Goal: Transaction & Acquisition: Book appointment/travel/reservation

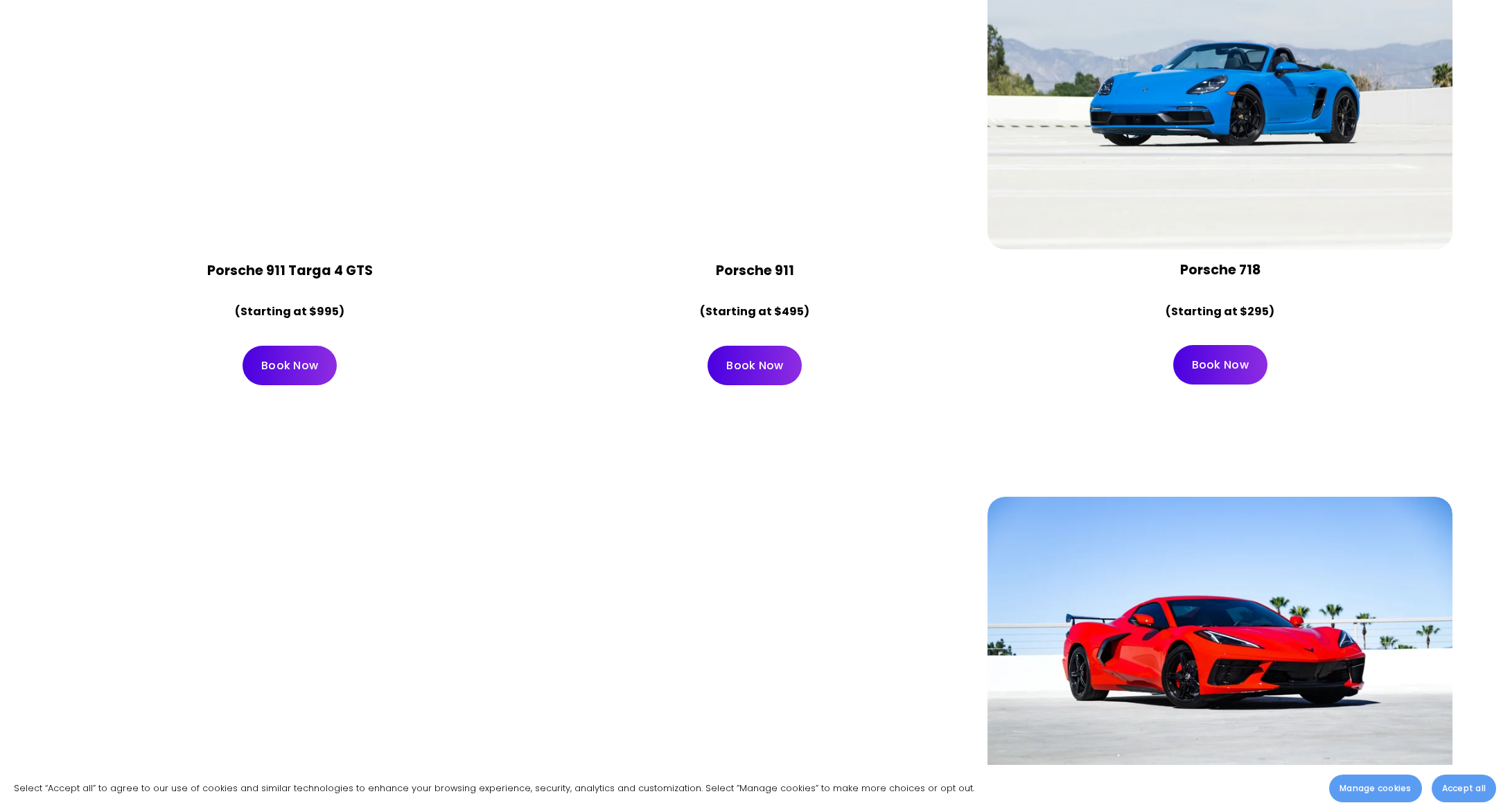
scroll to position [5962, 0]
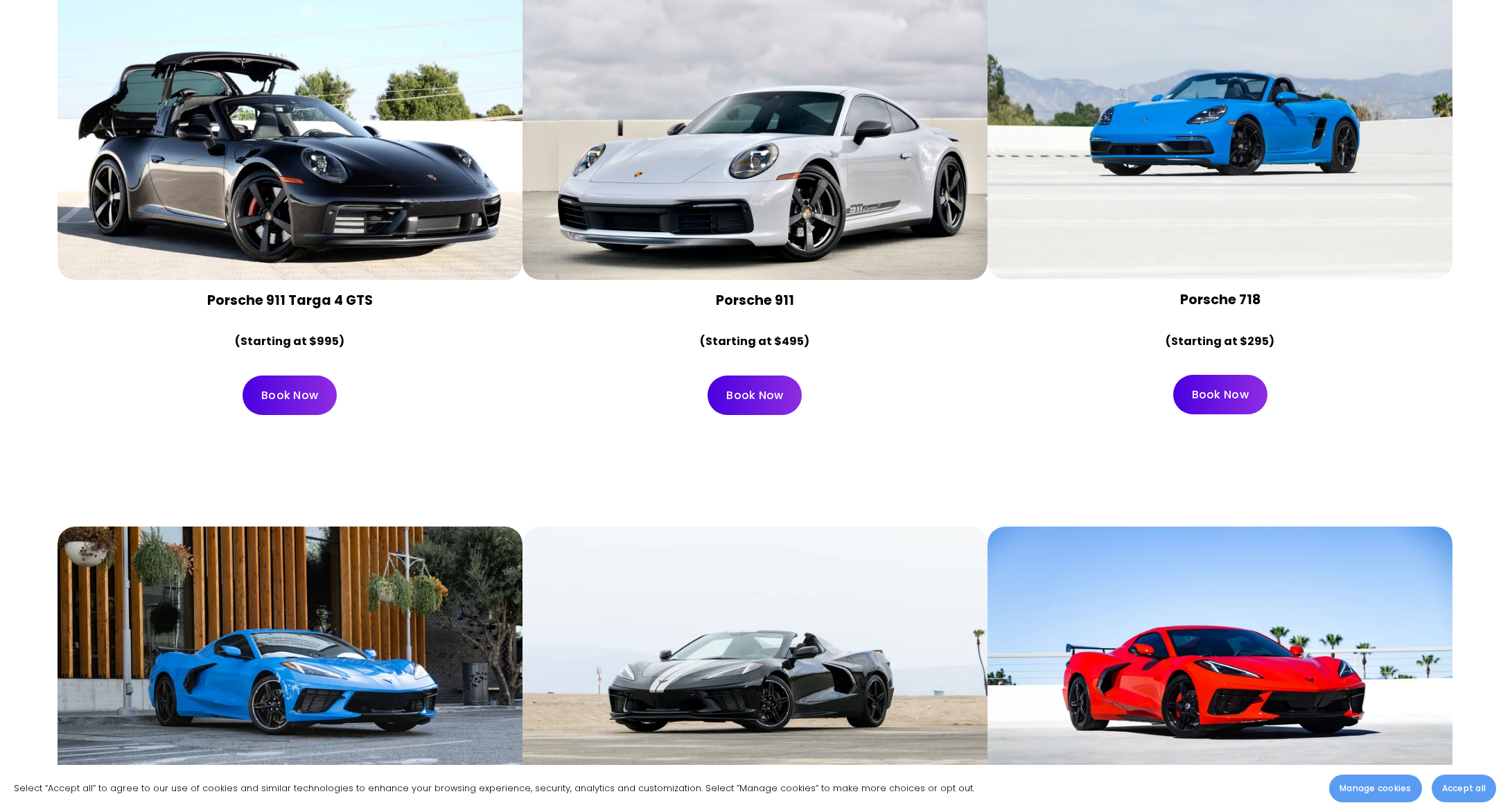
click at [658, 179] on div at bounding box center [755, 124] width 465 height 310
click at [657, 182] on div at bounding box center [755, 124] width 465 height 310
click at [642, 229] on div at bounding box center [755, 124] width 465 height 310
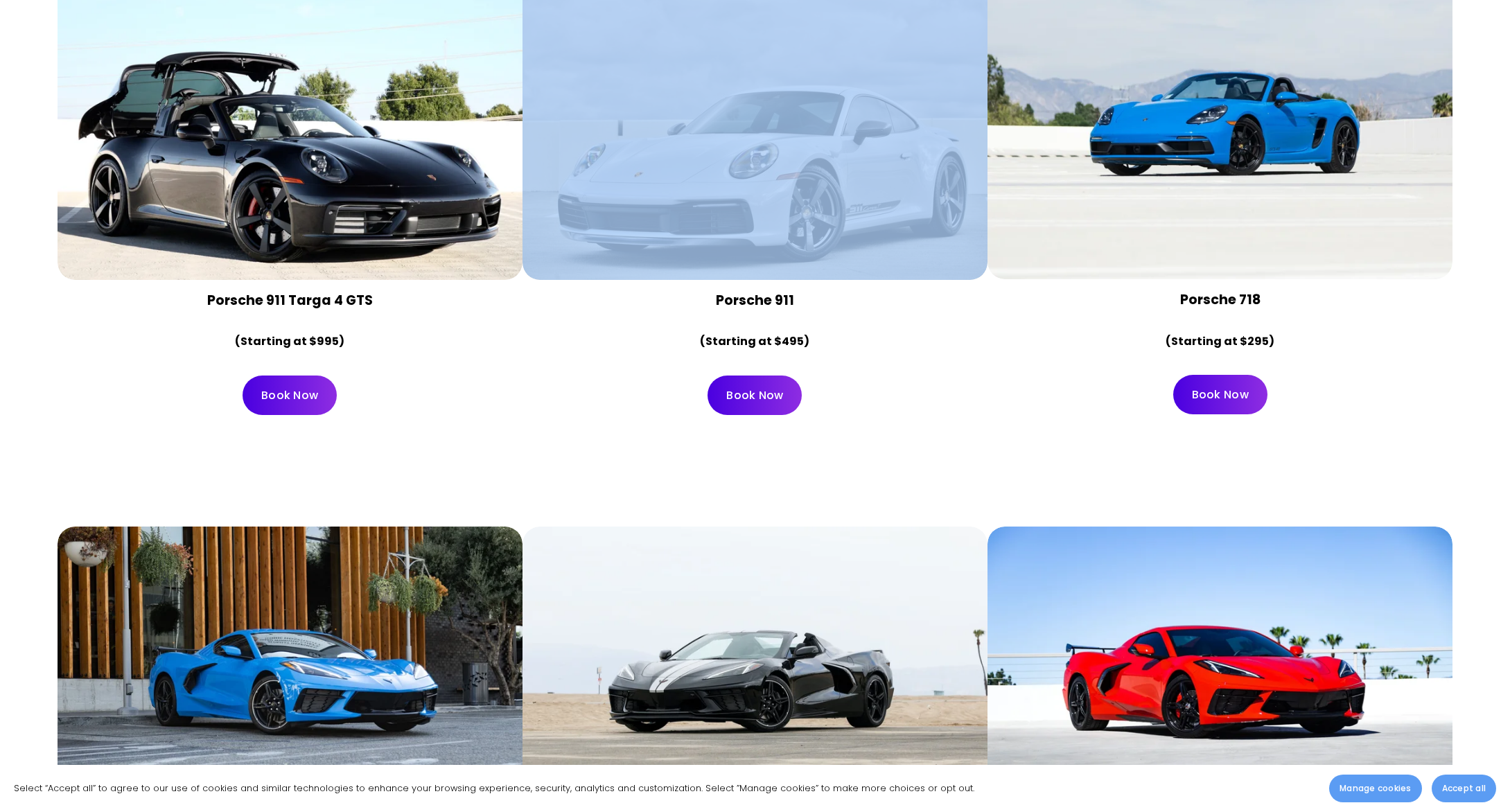
click at [642, 229] on div at bounding box center [755, 124] width 465 height 310
click at [736, 216] on div at bounding box center [755, 124] width 465 height 310
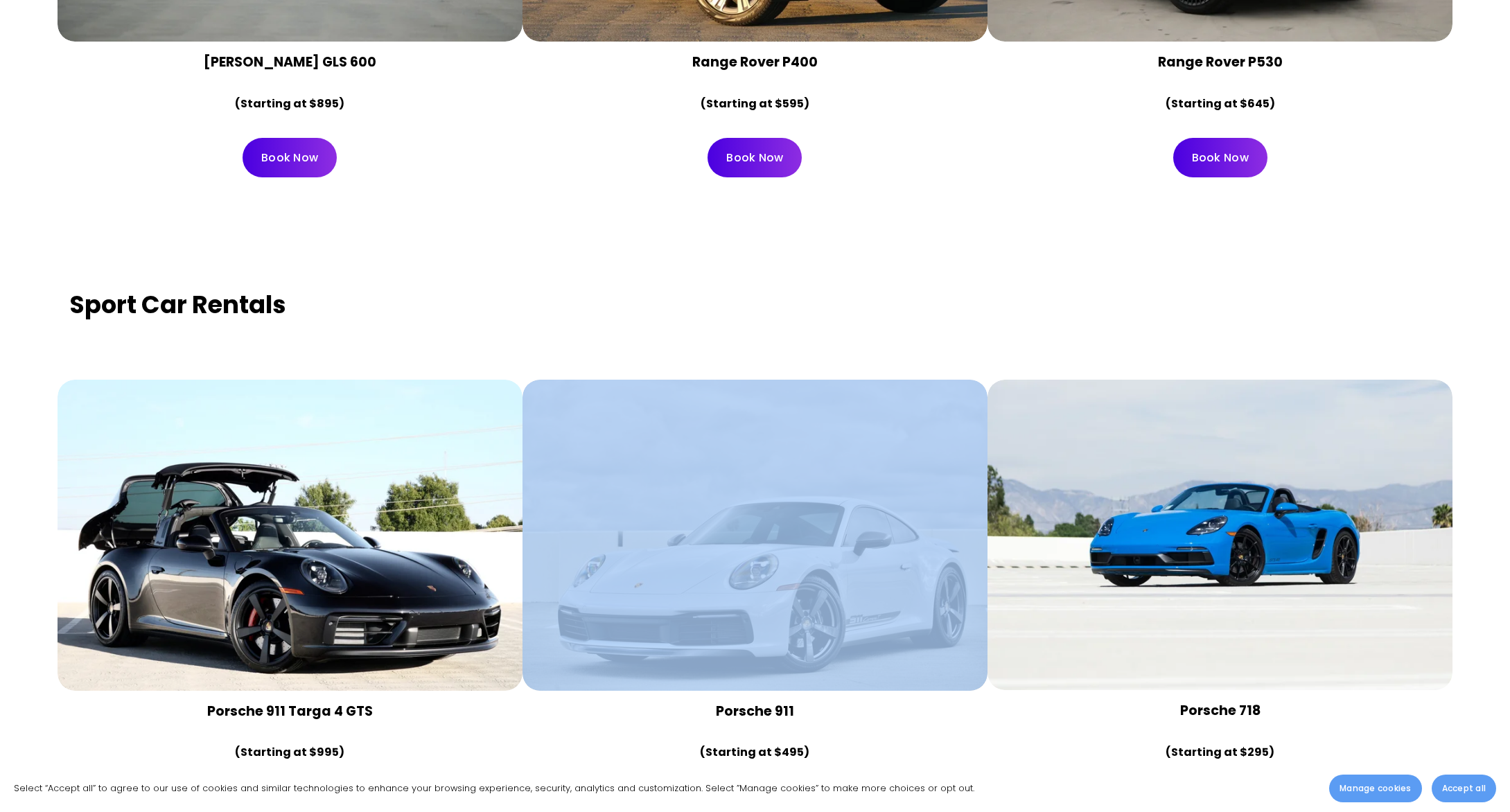
scroll to position [5469, 0]
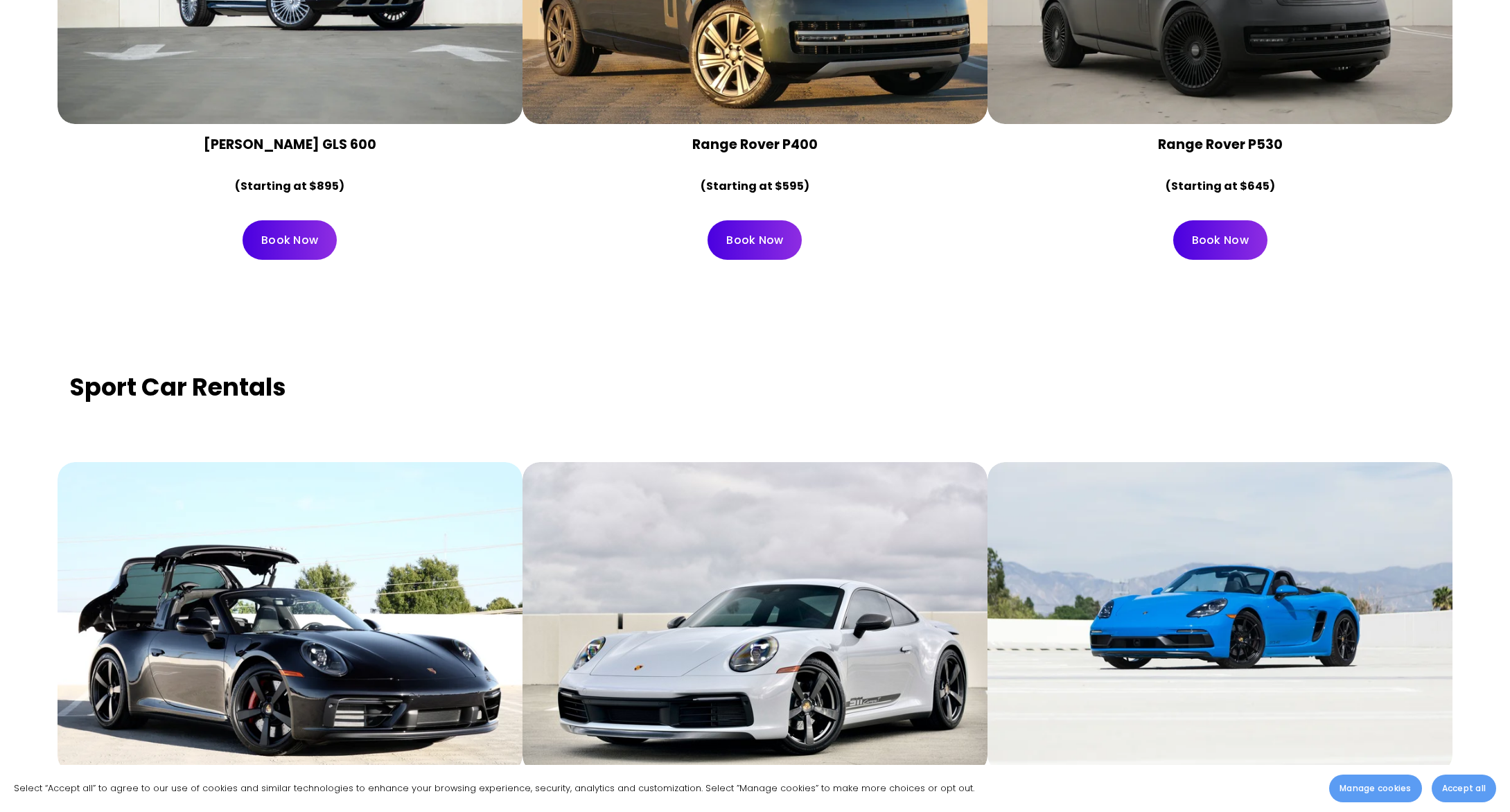
click at [646, 569] on div at bounding box center [755, 617] width 465 height 310
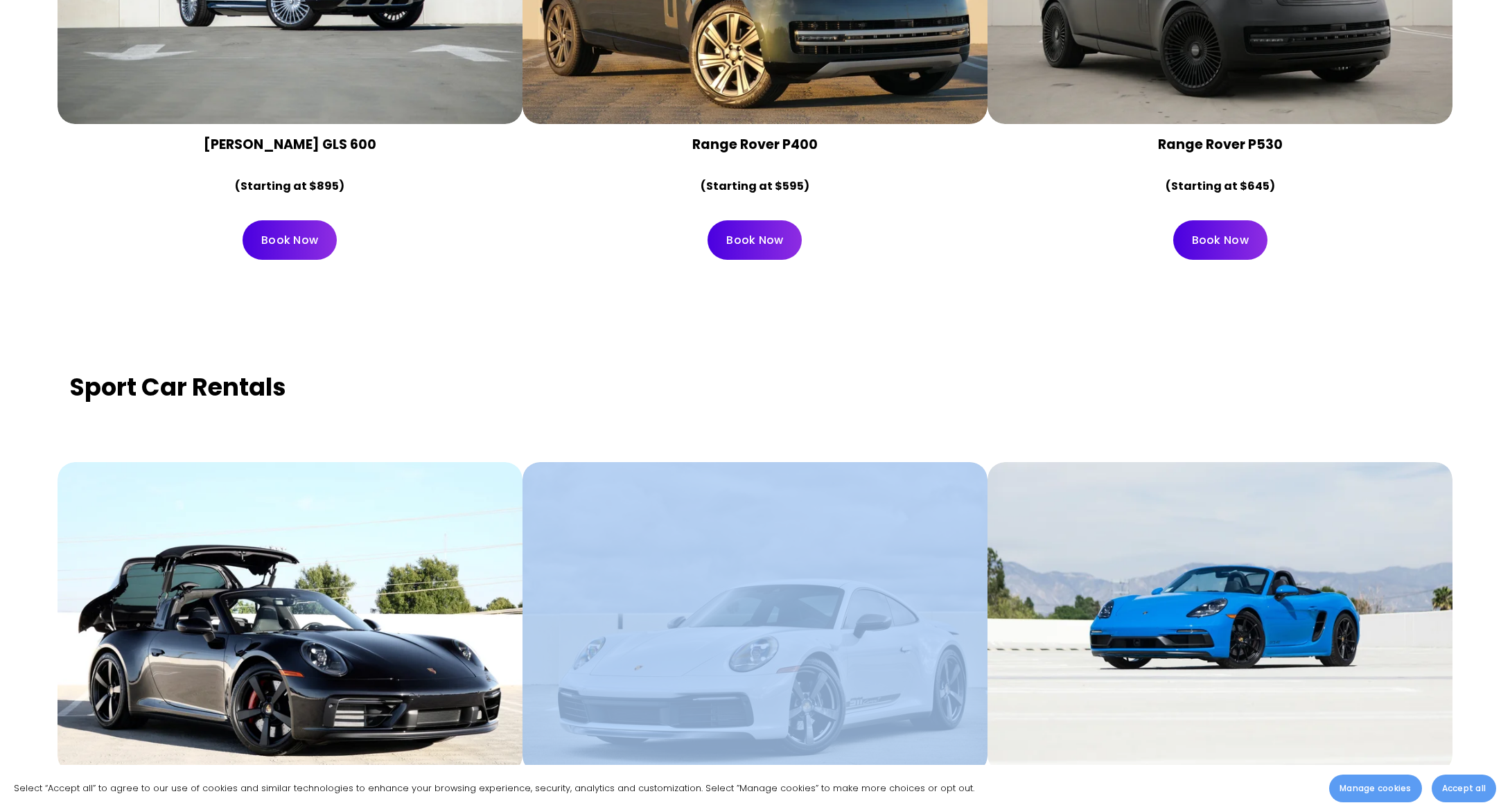
click at [646, 569] on div at bounding box center [755, 617] width 465 height 310
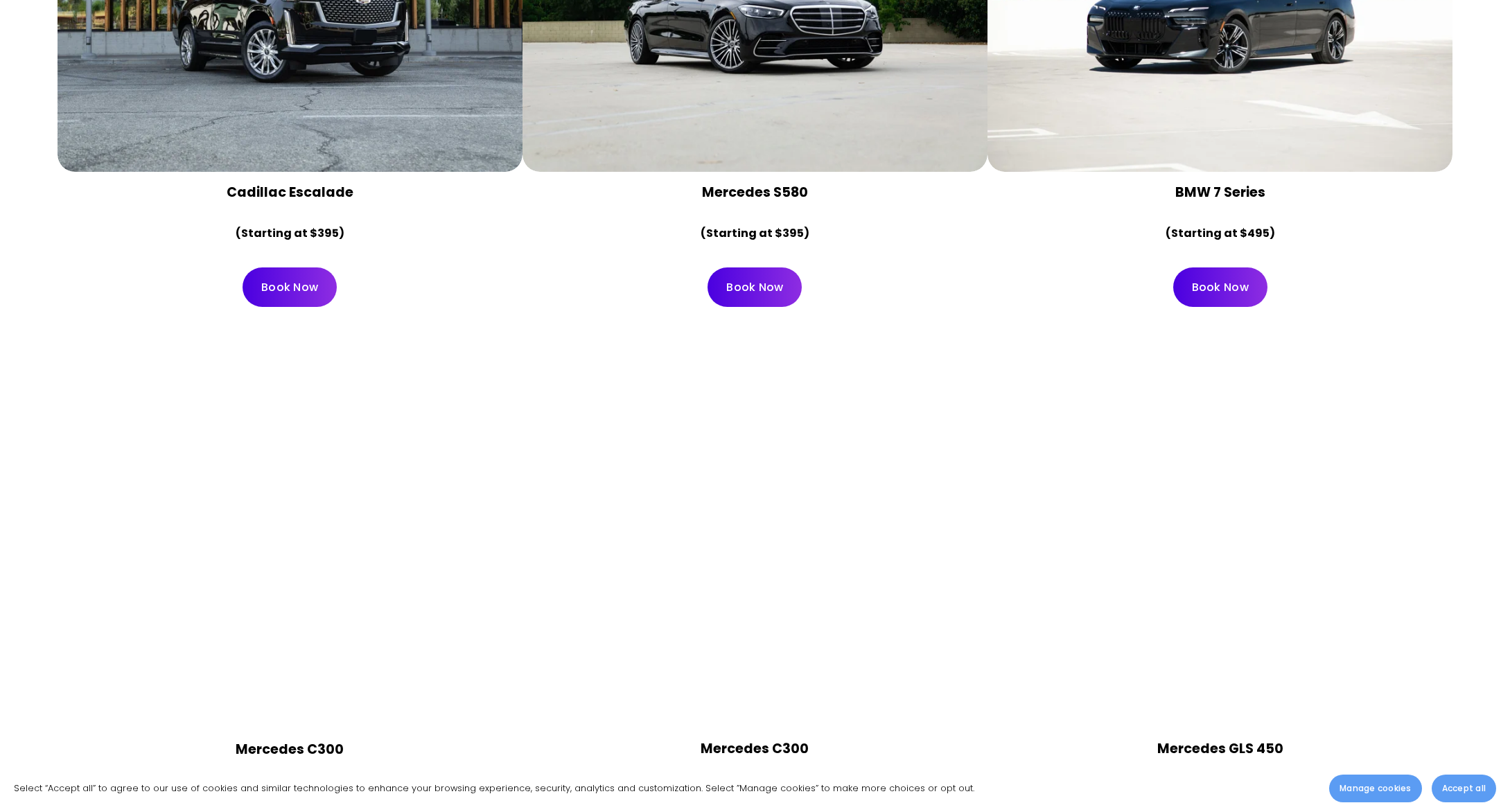
scroll to position [7259, 0]
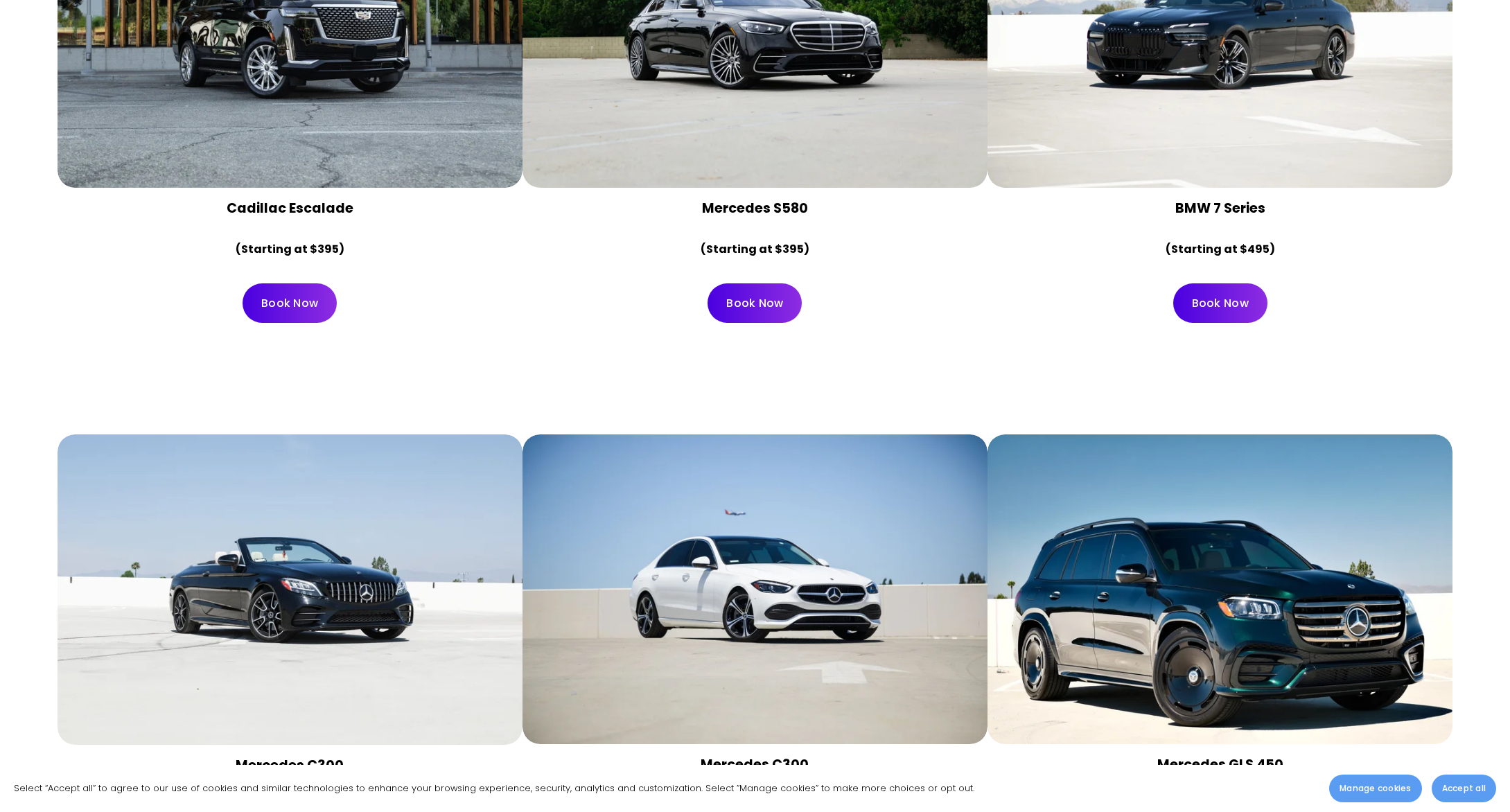
click at [638, 399] on div "Mercedes C300 (Starting at $195) Book Now" at bounding box center [755, 663] width 1433 height 557
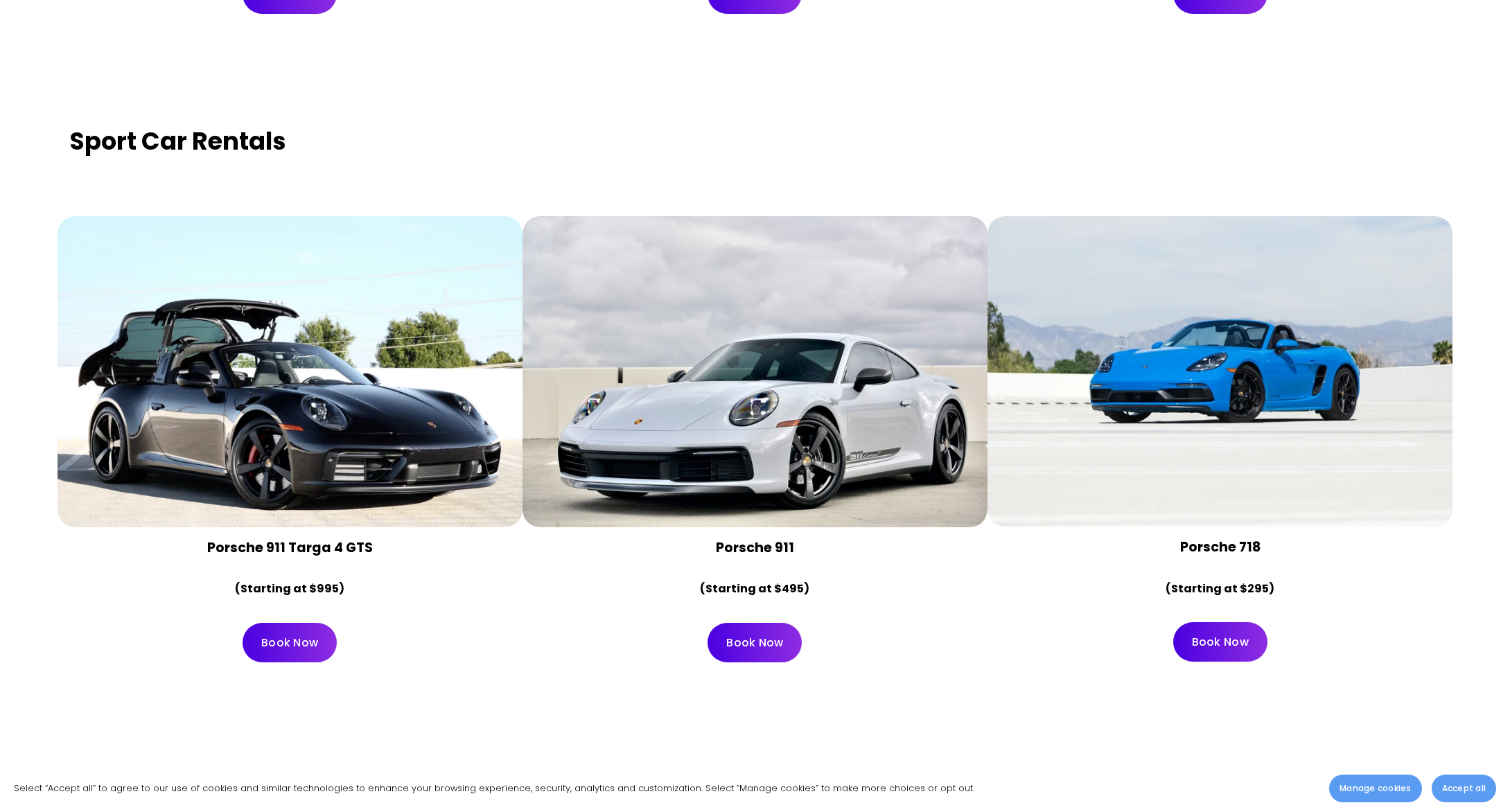
scroll to position [5643, 0]
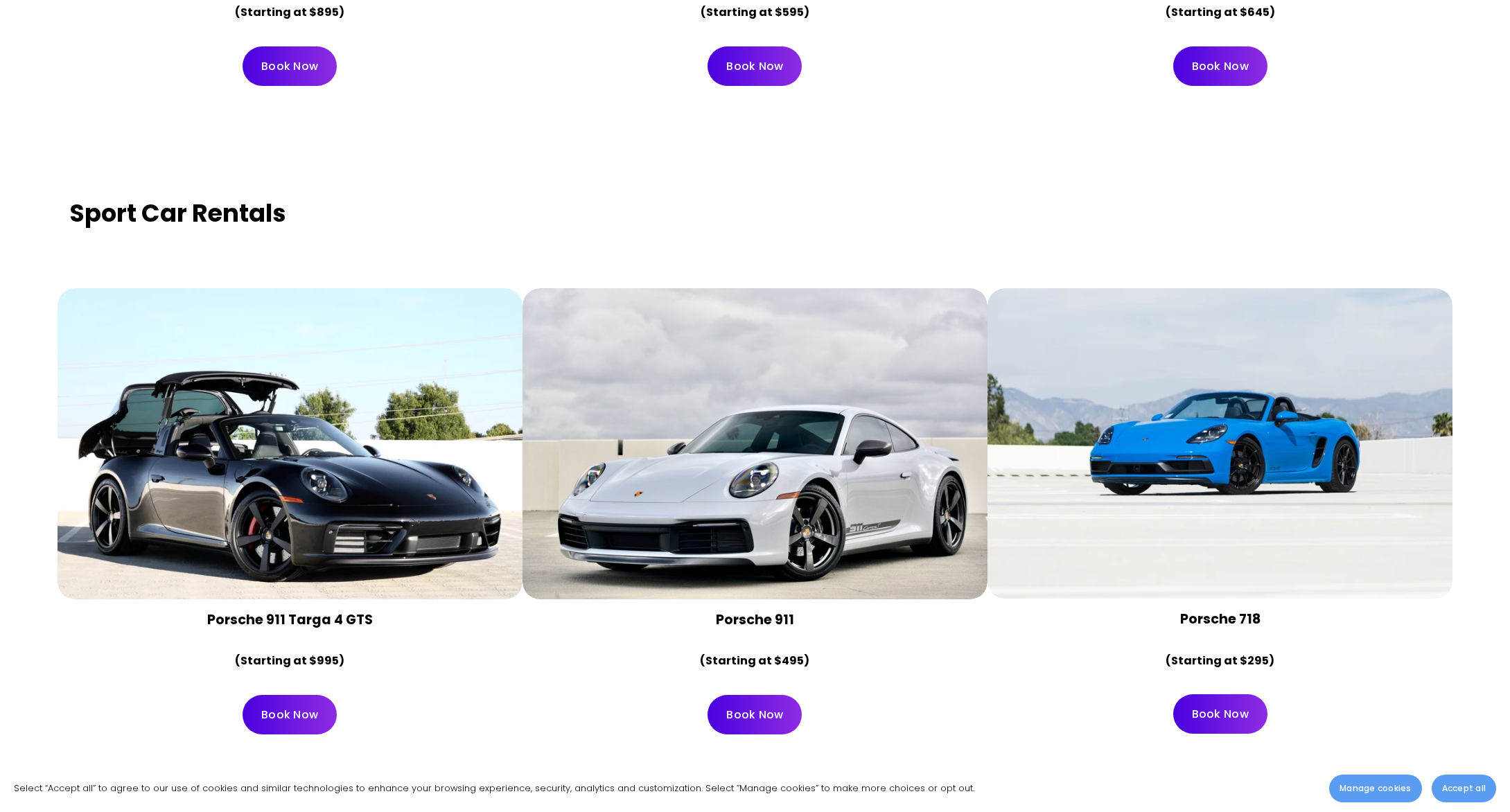
click at [704, 318] on div at bounding box center [755, 443] width 465 height 310
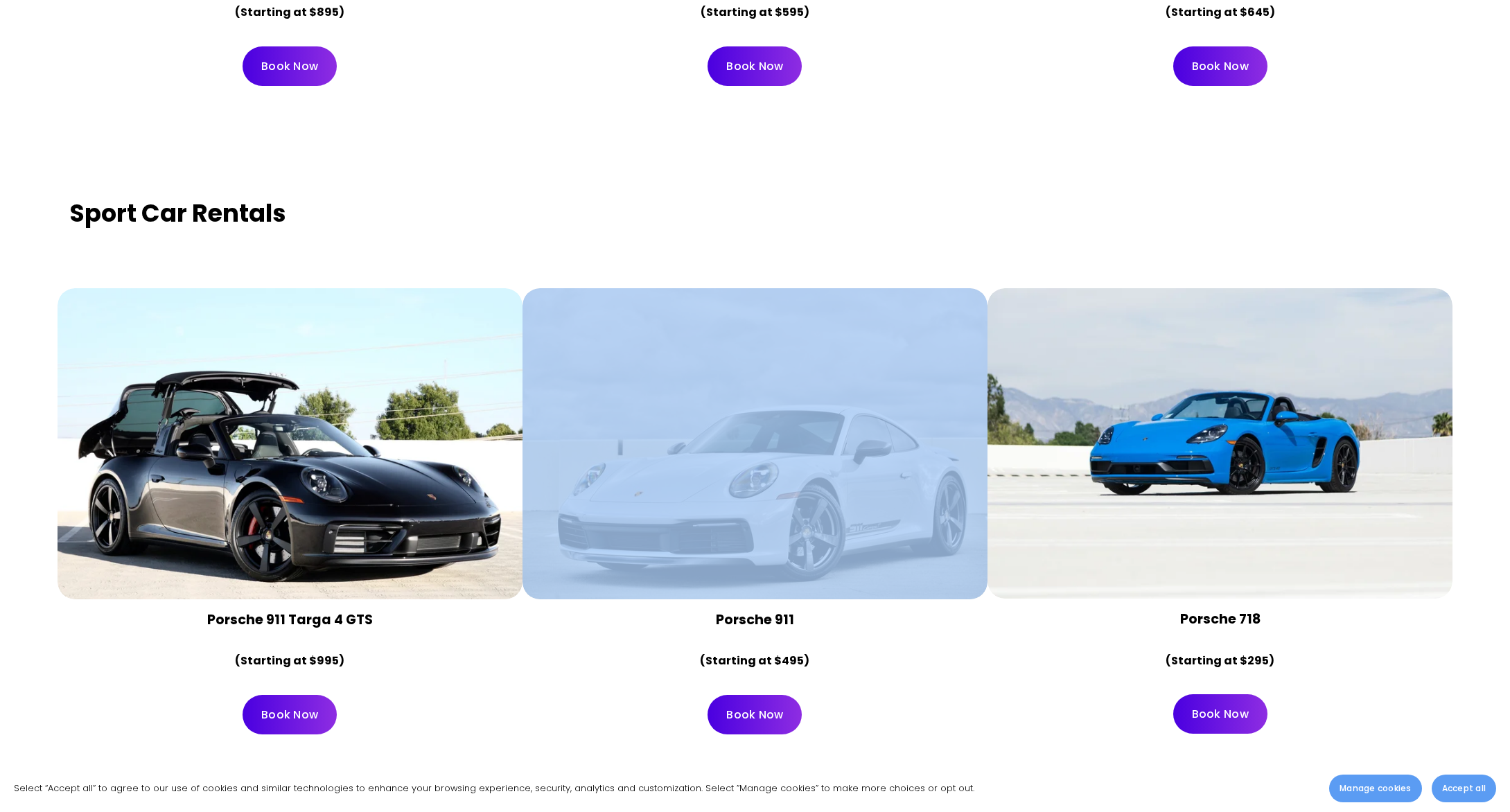
click at [704, 318] on div at bounding box center [755, 443] width 465 height 310
click at [754, 725] on link "Book Now" at bounding box center [754, 714] width 94 height 39
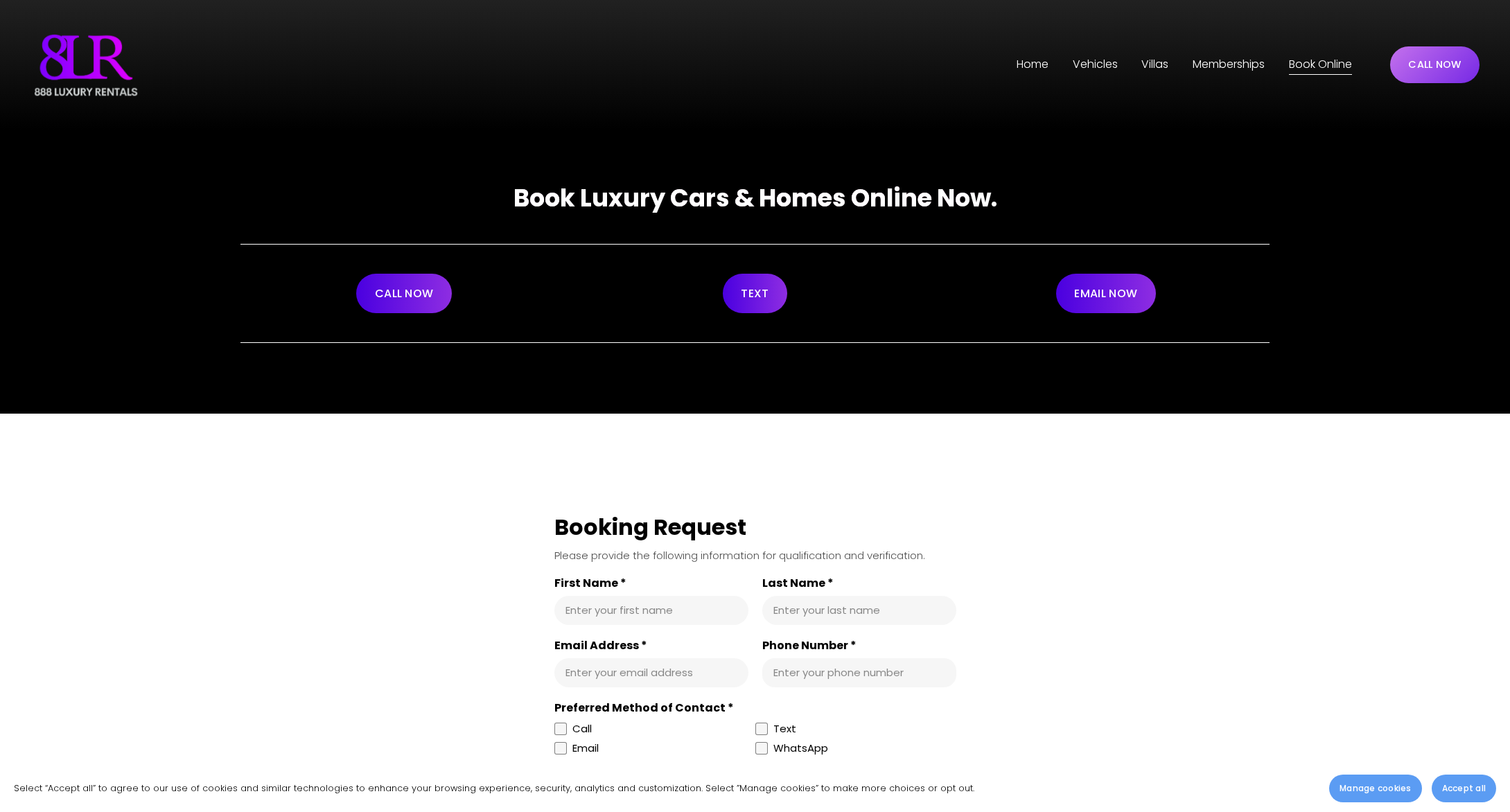
click at [1089, 63] on span "Vehicles" at bounding box center [1095, 65] width 45 height 20
click at [0, 0] on span "[GEOGRAPHIC_DATA]" at bounding box center [0, 0] width 0 height 0
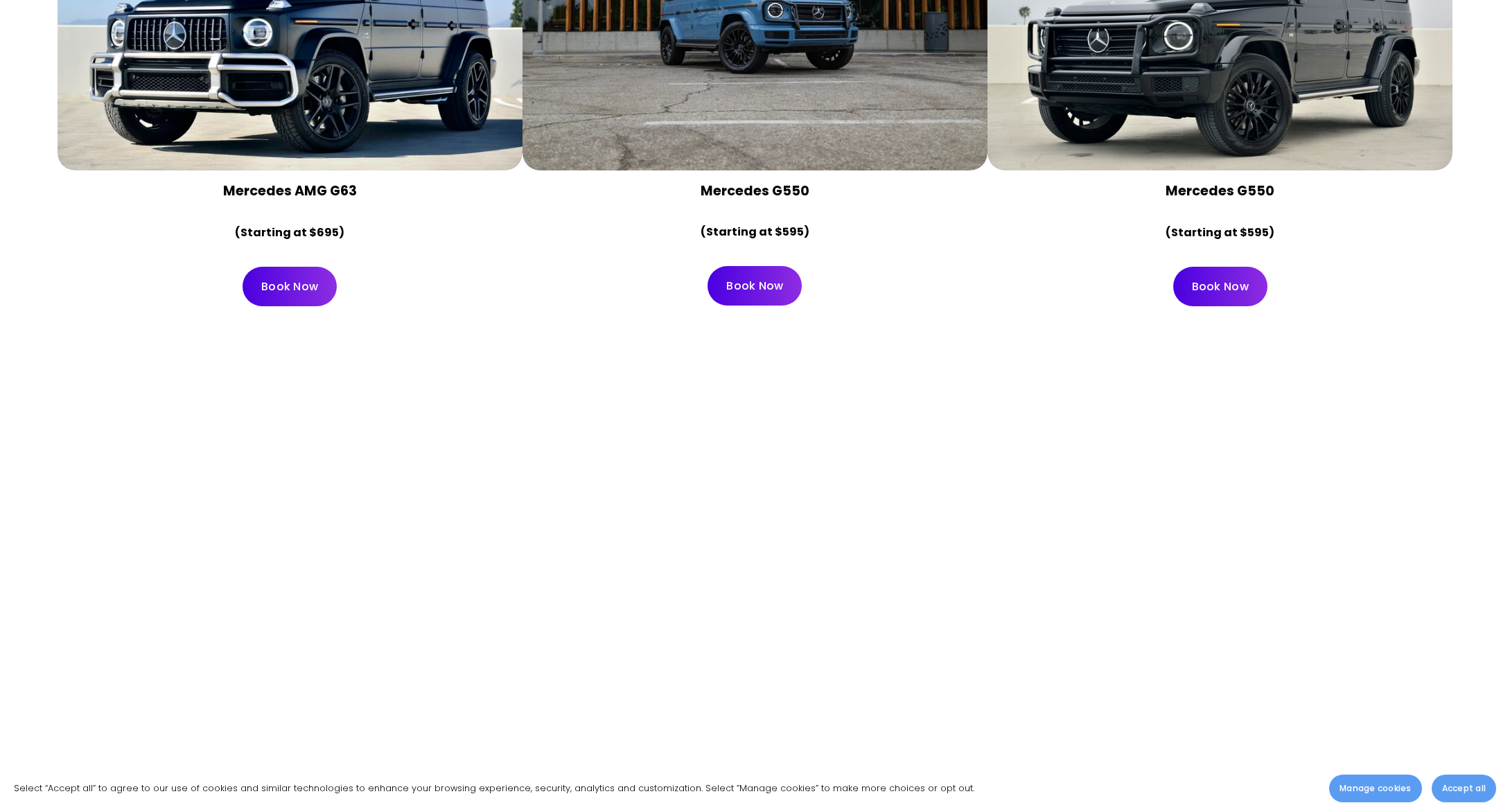
scroll to position [5150, 0]
